Goal: Task Accomplishment & Management: Manage account settings

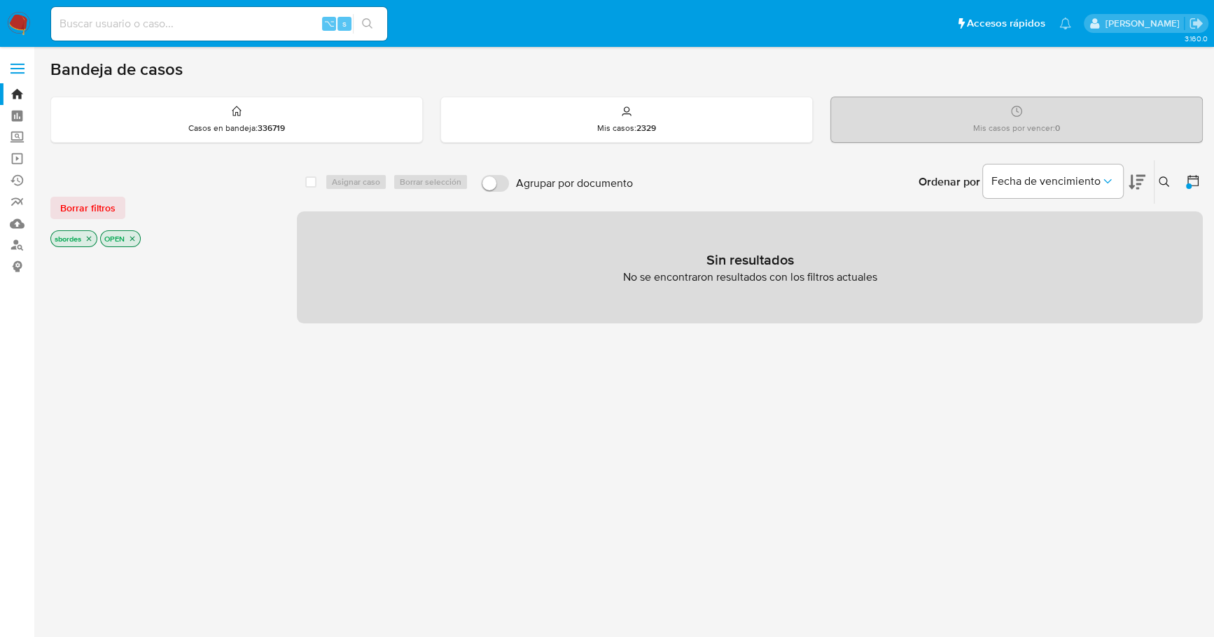
click at [25, 25] on img at bounding box center [19, 24] width 24 height 24
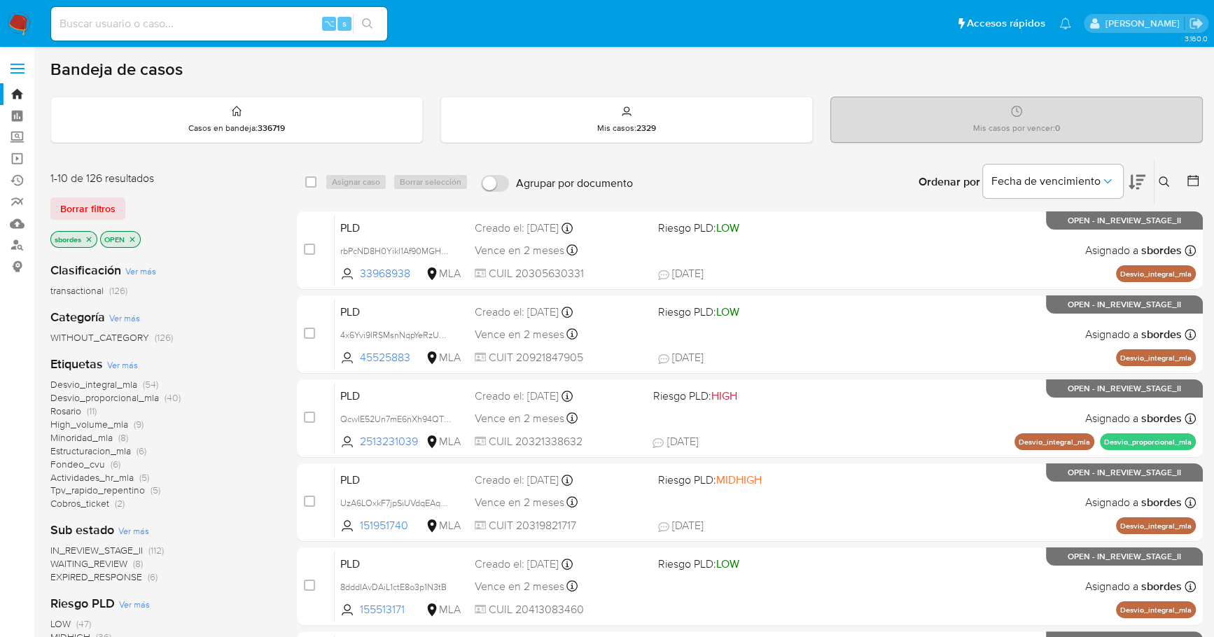
click at [93, 241] on icon "close-filter" at bounding box center [89, 239] width 8 height 8
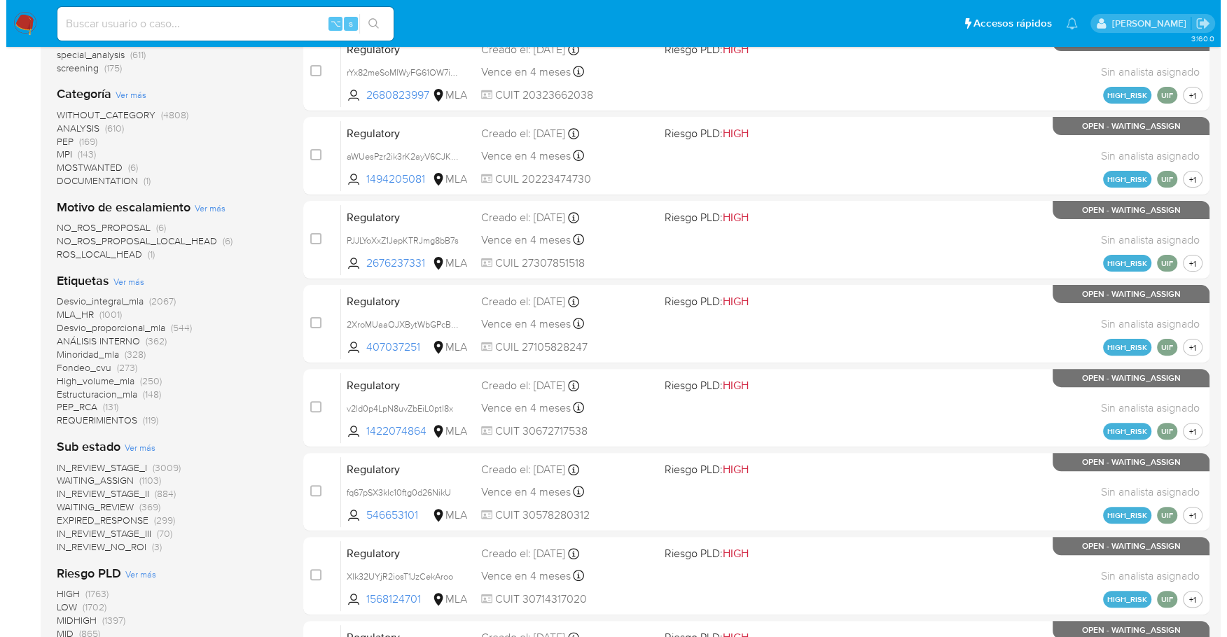
scroll to position [594, 0]
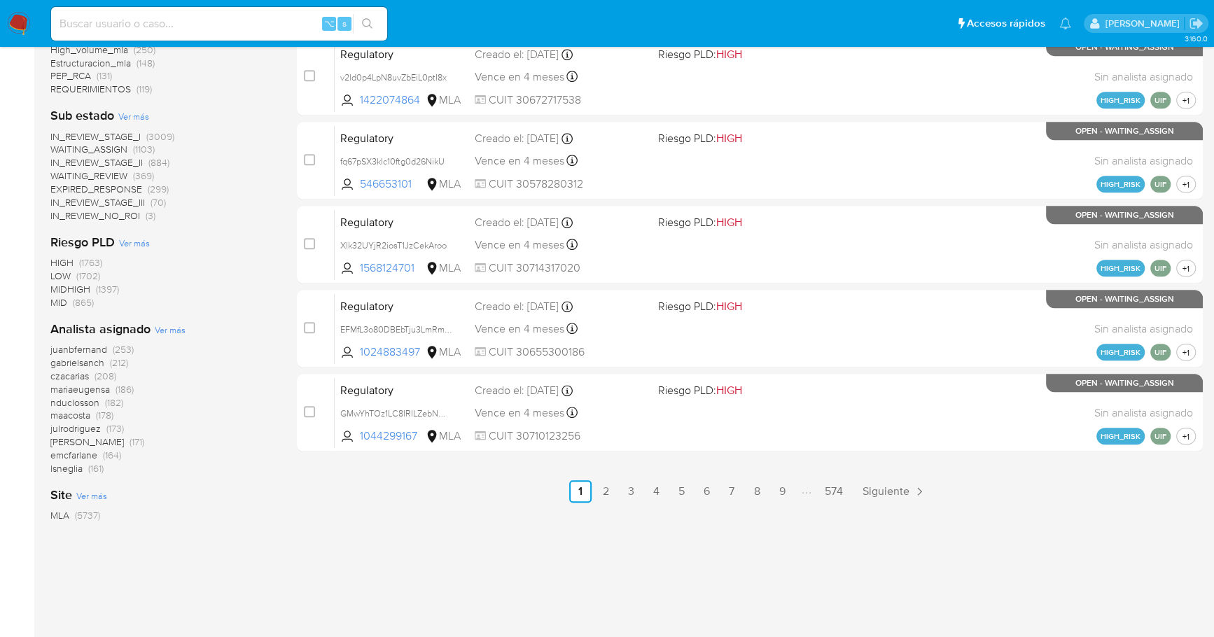
click at [161, 330] on span "Ver más" at bounding box center [170, 329] width 31 height 13
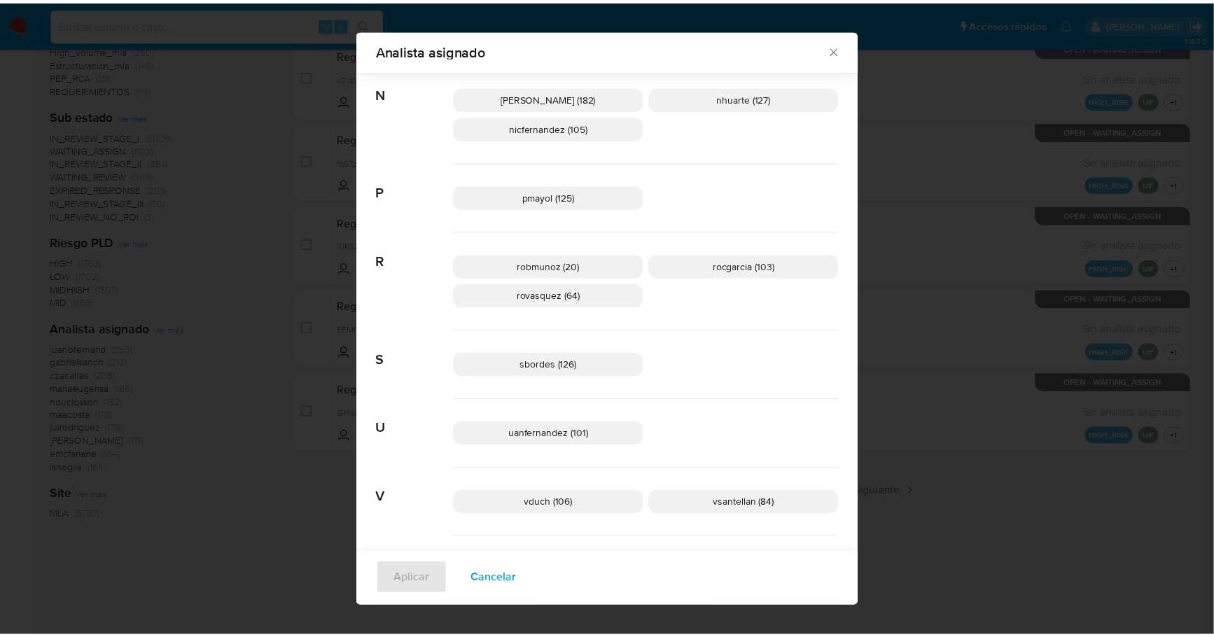
scroll to position [909, 0]
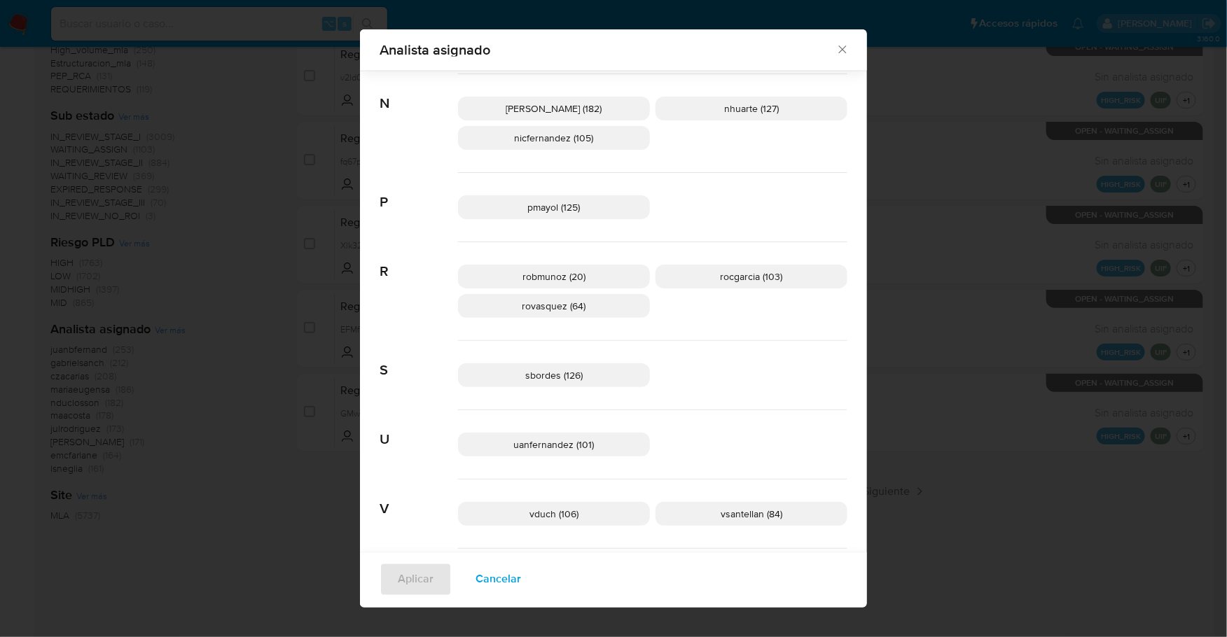
click at [835, 53] on icon "Cerrar" at bounding box center [842, 50] width 14 height 14
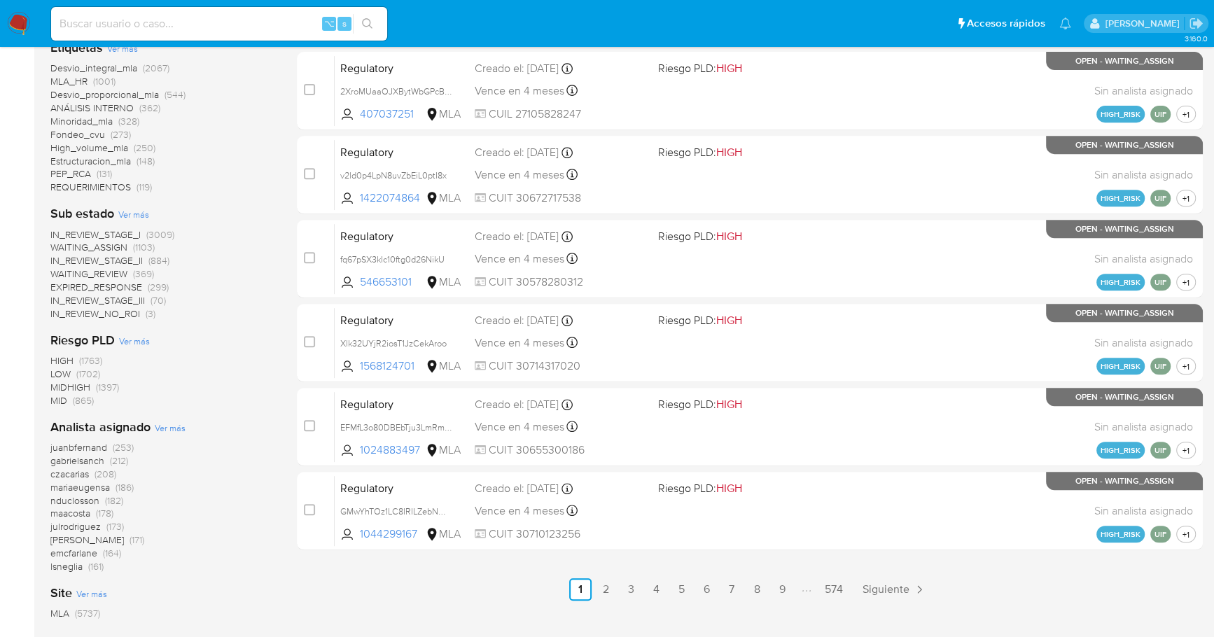
scroll to position [55, 0]
